Goal: Information Seeking & Learning: Understand process/instructions

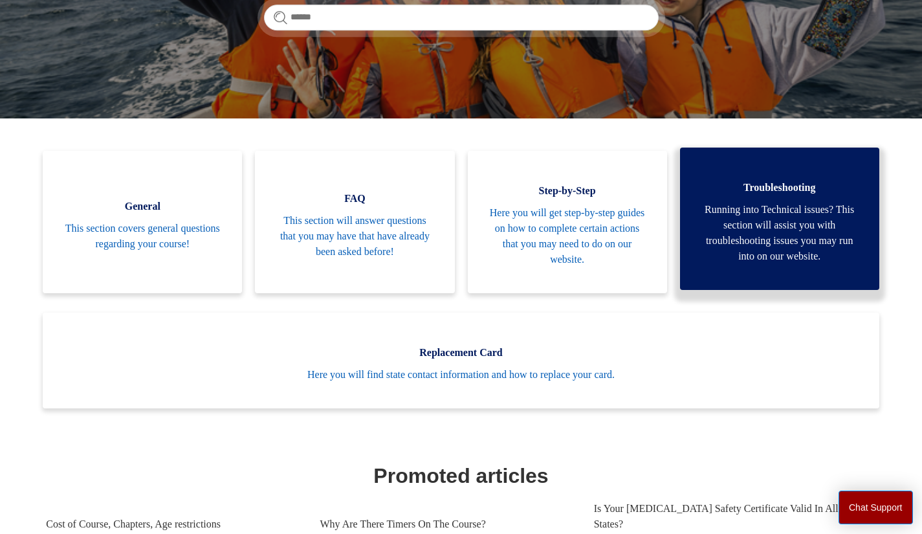
click at [766, 213] on span "Running into Technical issues? This section will assist you with troubleshootin…" at bounding box center [780, 233] width 161 height 62
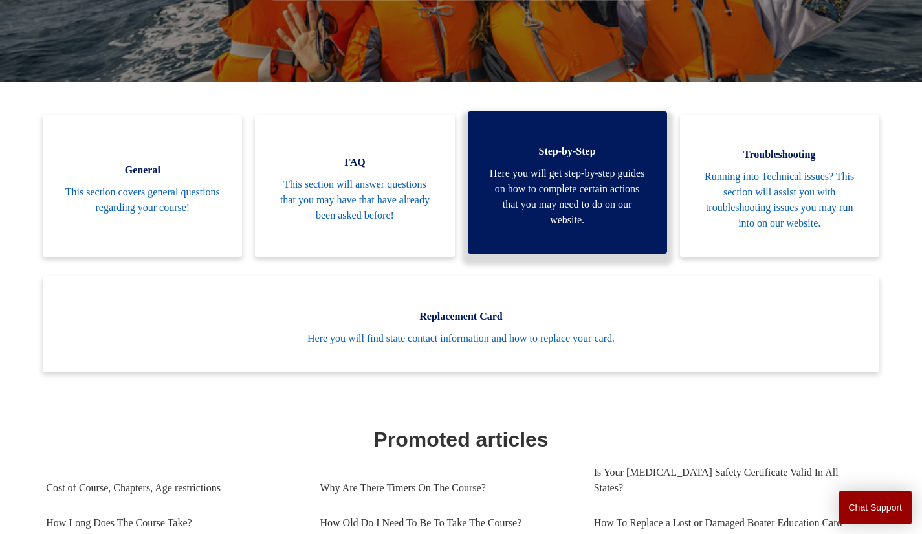
scroll to position [259, 0]
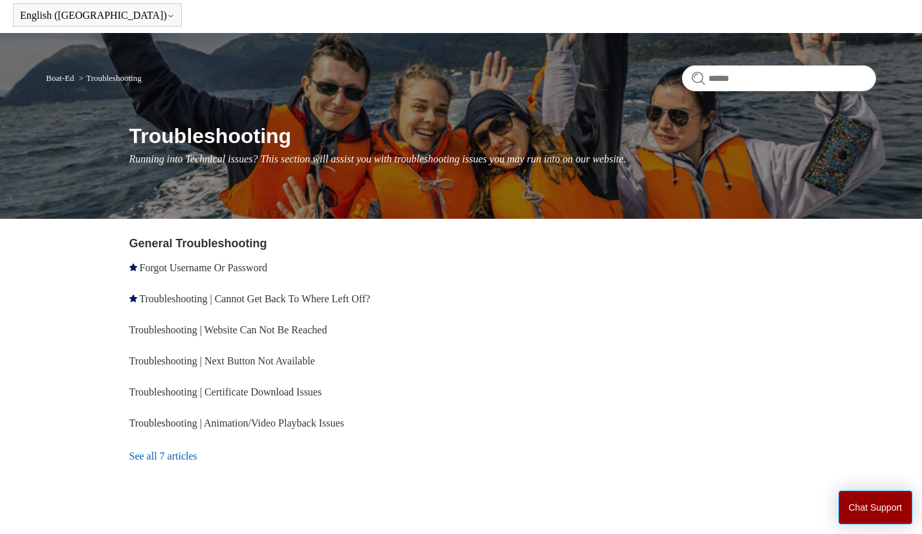
scroll to position [89, 0]
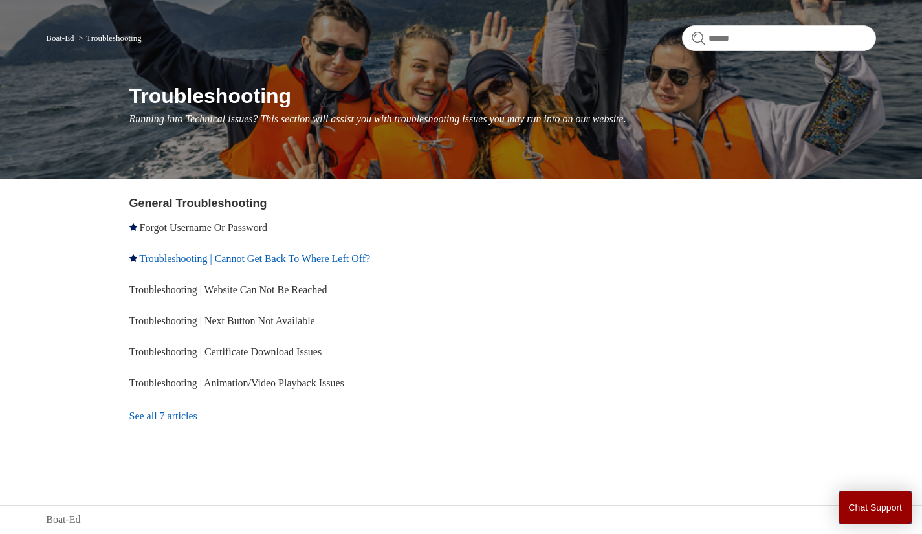
click at [331, 258] on link "Troubleshooting | Cannot Get Back To Where Left Off?" at bounding box center [254, 258] width 231 height 11
click at [191, 228] on link "Forgot Username Or Password" at bounding box center [203, 227] width 127 height 11
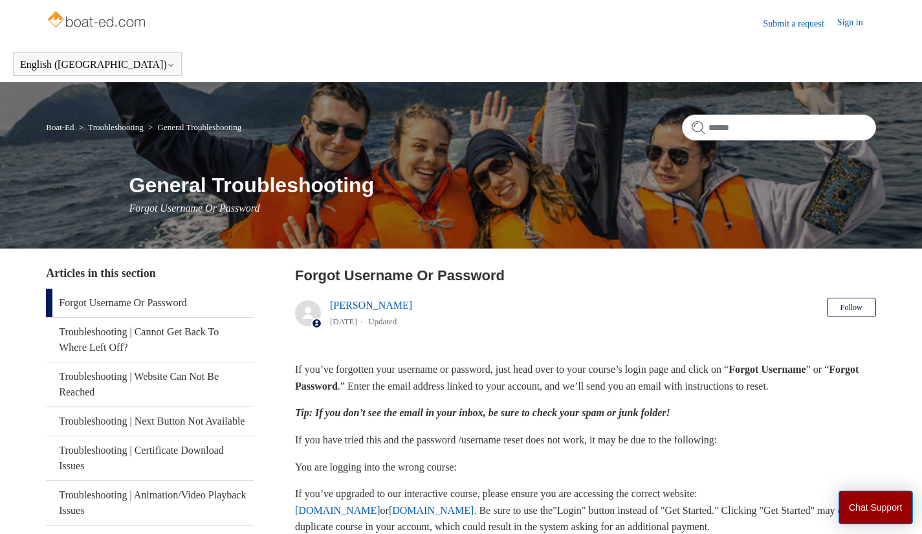
click at [67, 15] on img at bounding box center [97, 21] width 103 height 26
